Goal: Entertainment & Leisure: Consume media (video, audio)

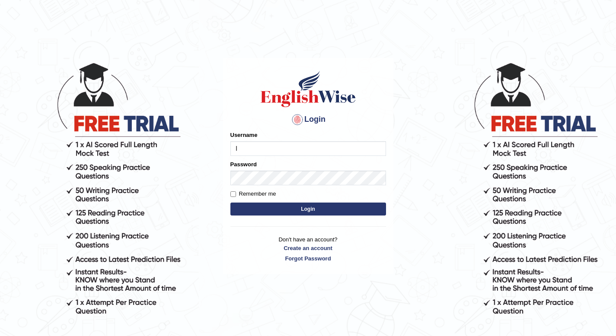
type input "laridutra"
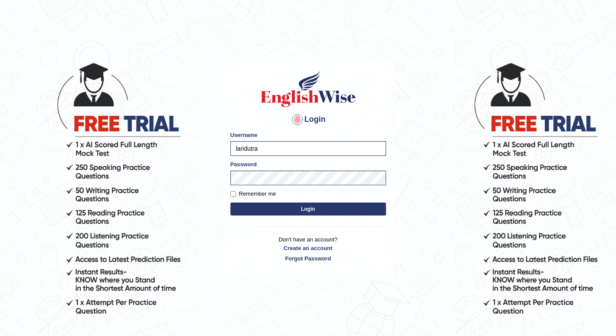
click at [317, 209] on button "Login" at bounding box center [308, 209] width 156 height 13
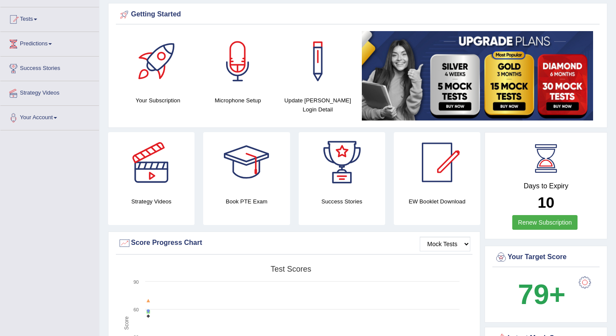
scroll to position [86, 0]
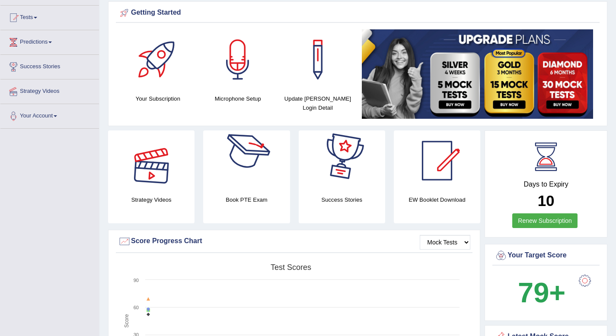
click at [142, 184] on div at bounding box center [151, 161] width 61 height 61
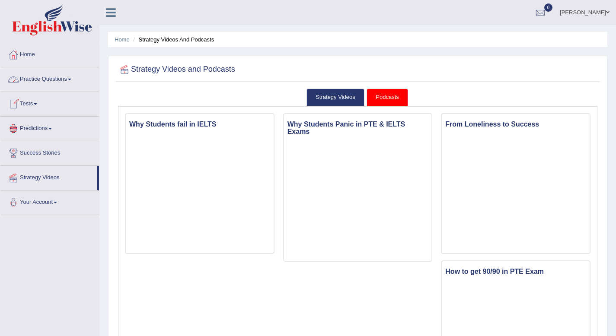
click at [379, 99] on link "Podcasts" at bounding box center [387, 98] width 41 height 18
click at [334, 99] on link "Strategy Videos" at bounding box center [335, 98] width 58 height 18
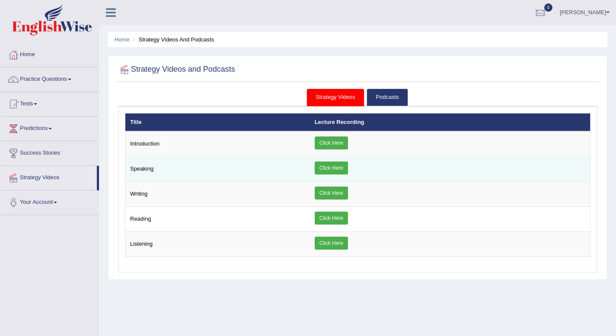
click at [329, 169] on link "Click Here" at bounding box center [331, 168] width 33 height 13
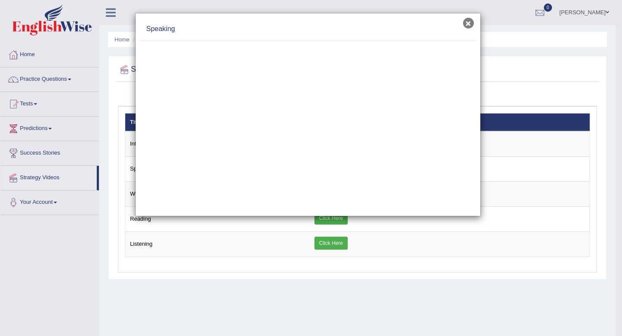
click at [467, 23] on button "×" at bounding box center [468, 23] width 11 height 11
